Goal: Task Accomplishment & Management: Manage account settings

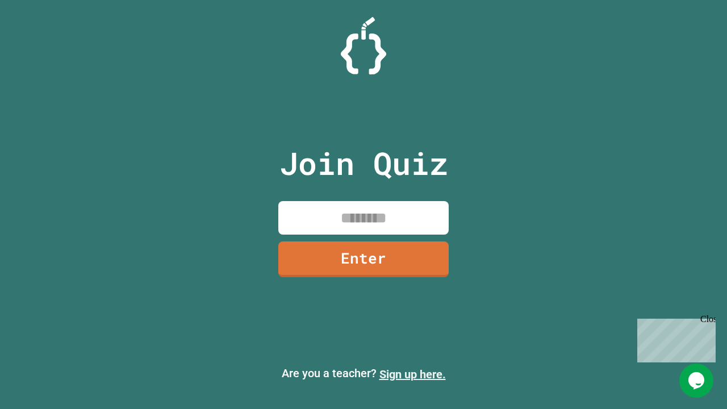
click at [412, 374] on link "Sign up here." at bounding box center [413, 375] width 66 height 14
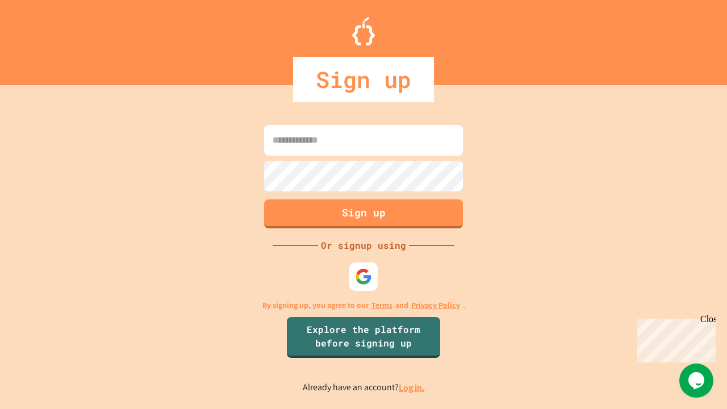
click at [412, 387] on link "Log in." at bounding box center [412, 388] width 26 height 12
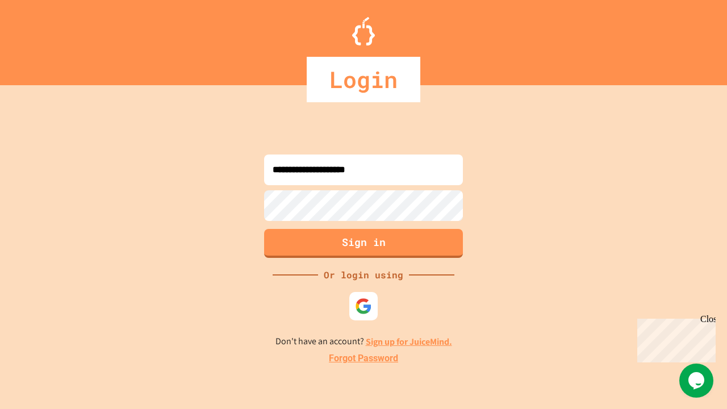
type input "**********"
